Goal: Information Seeking & Learning: Learn about a topic

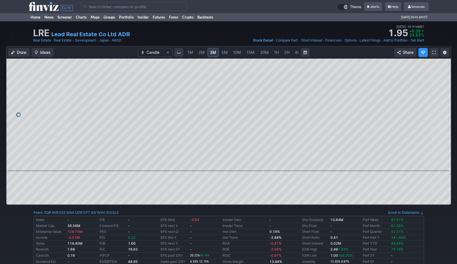
click at [140, 8] on input "Search" at bounding box center [133, 6] width 107 height 9
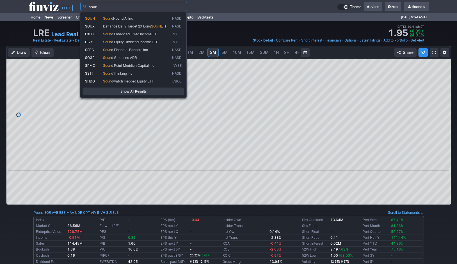
click at [137, 17] on span "Soun dHound AI Inc" at bounding box center [136, 18] width 69 height 5
type input "SOUN"
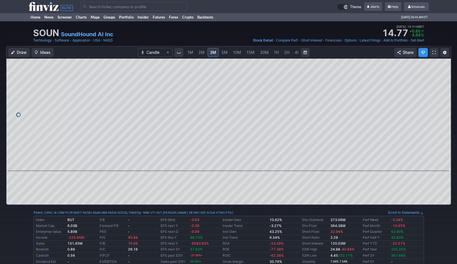
click at [190, 54] on span "1M" at bounding box center [190, 52] width 6 height 5
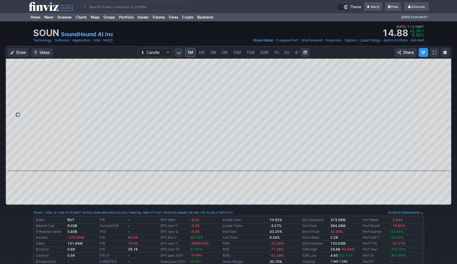
click at [201, 52] on span "2M" at bounding box center [201, 52] width 6 height 5
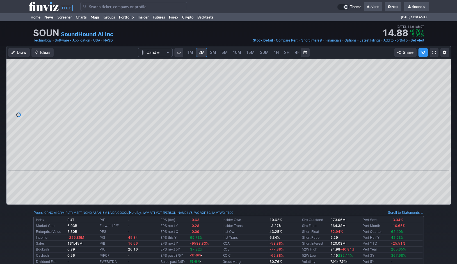
click at [208, 52] on link "3M" at bounding box center [212, 52] width 11 height 9
click at [222, 54] on span "5M" at bounding box center [224, 52] width 6 height 5
